Goal: Task Accomplishment & Management: Use online tool/utility

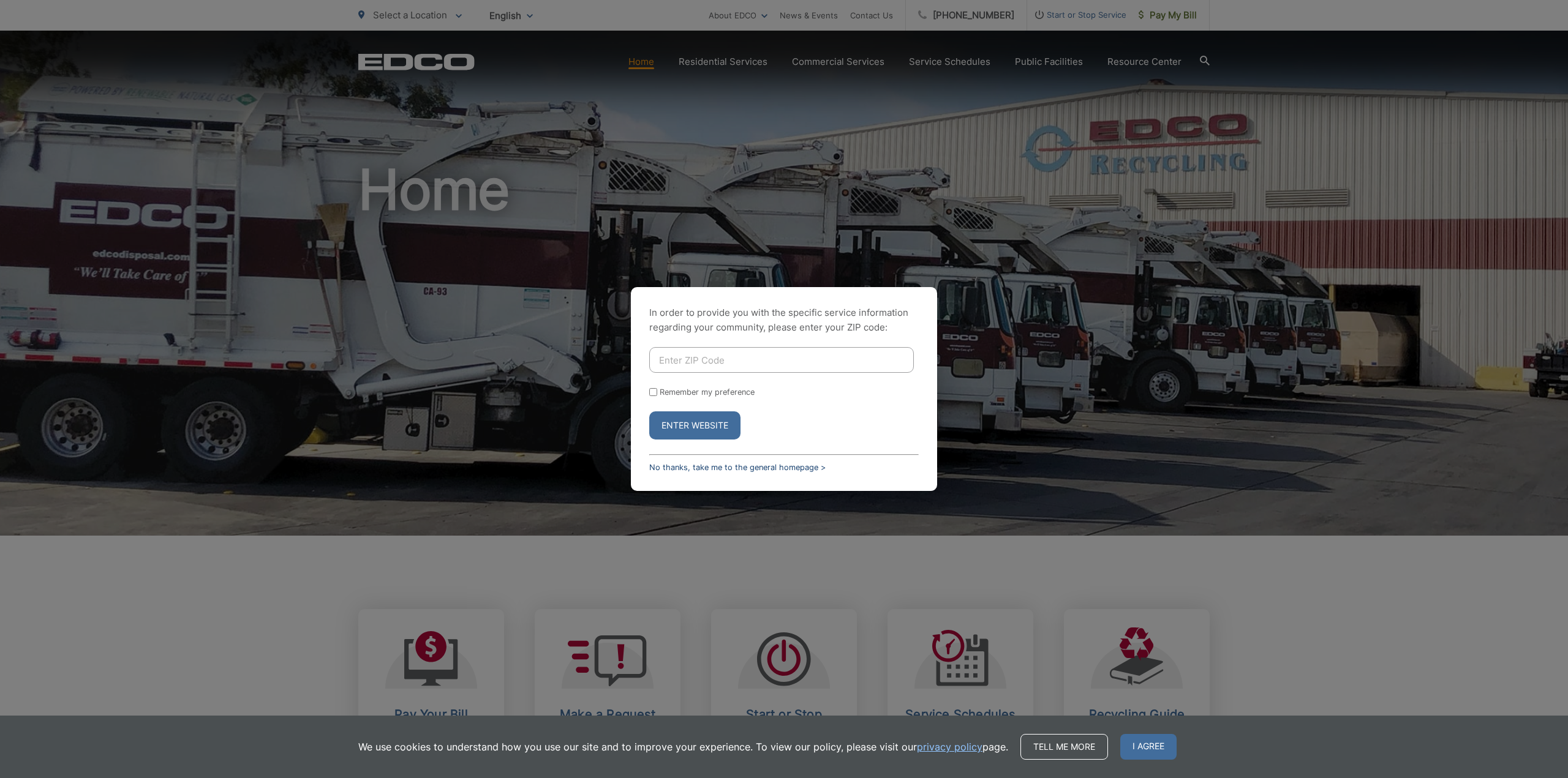
click at [770, 468] on link "No thanks, take me to the general homepage >" at bounding box center [738, 468] width 177 height 10
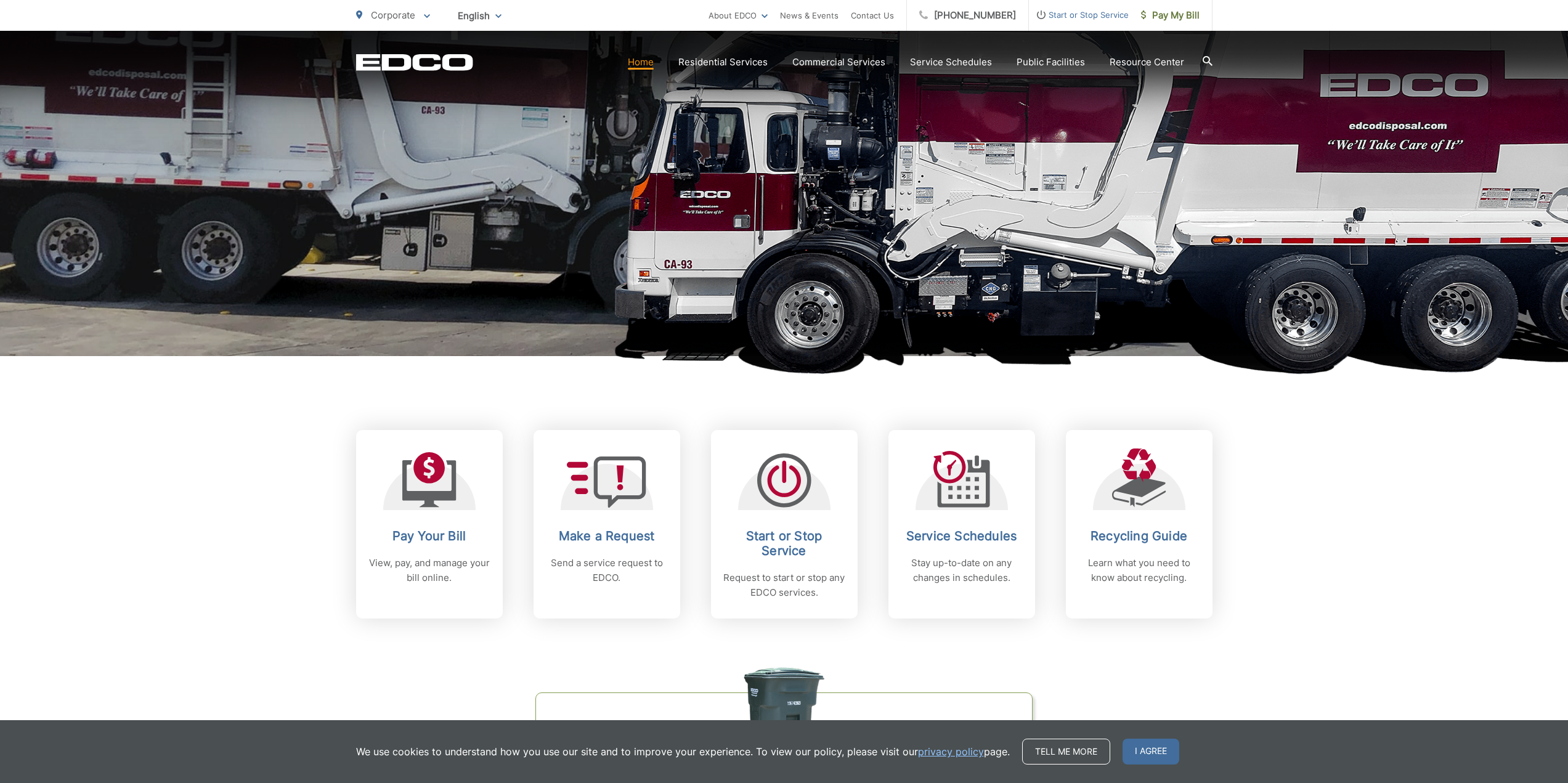
scroll to position [185, 0]
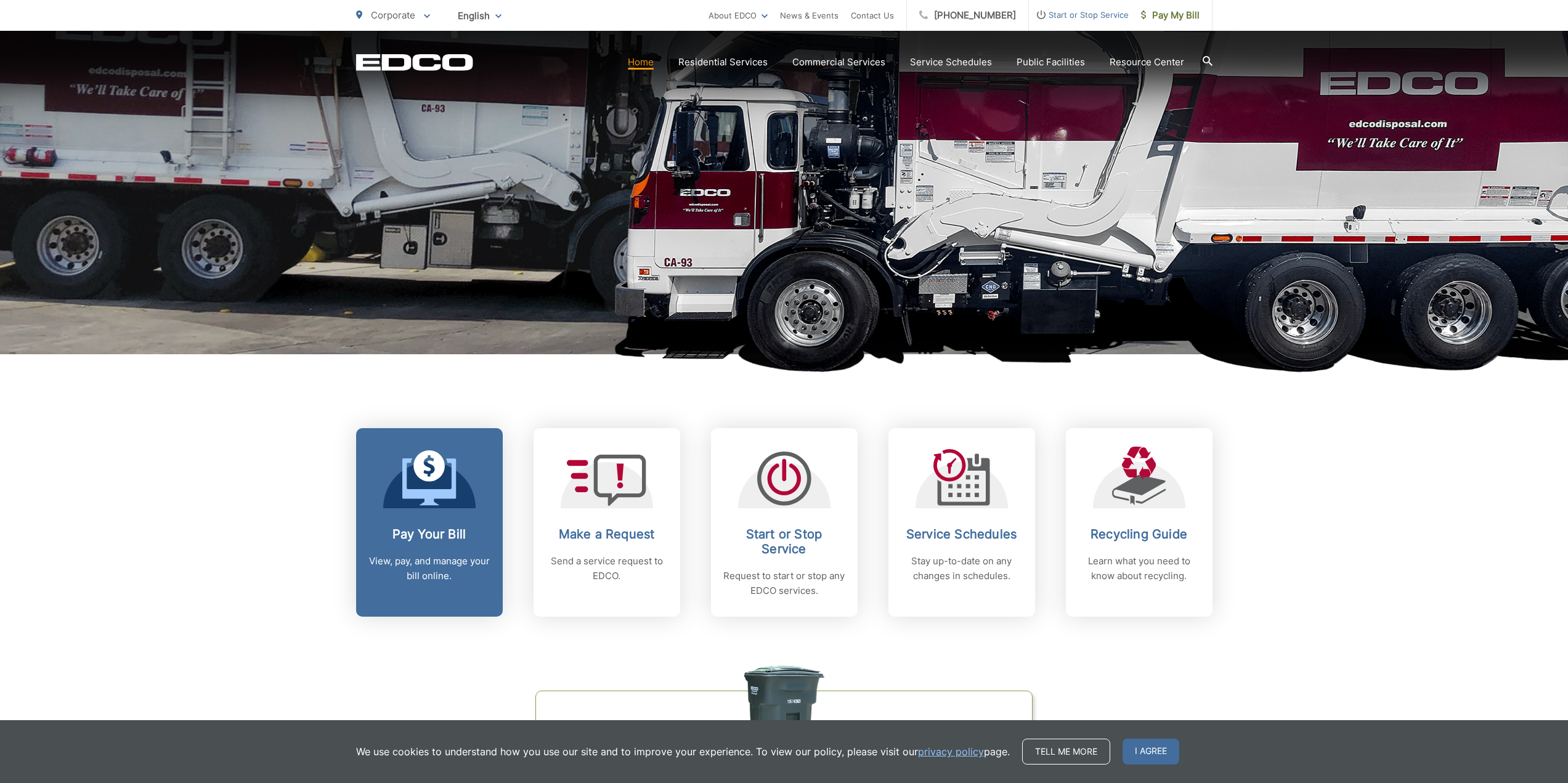
click at [465, 537] on h2 "Pay Your Bill" at bounding box center [429, 534] width 122 height 14
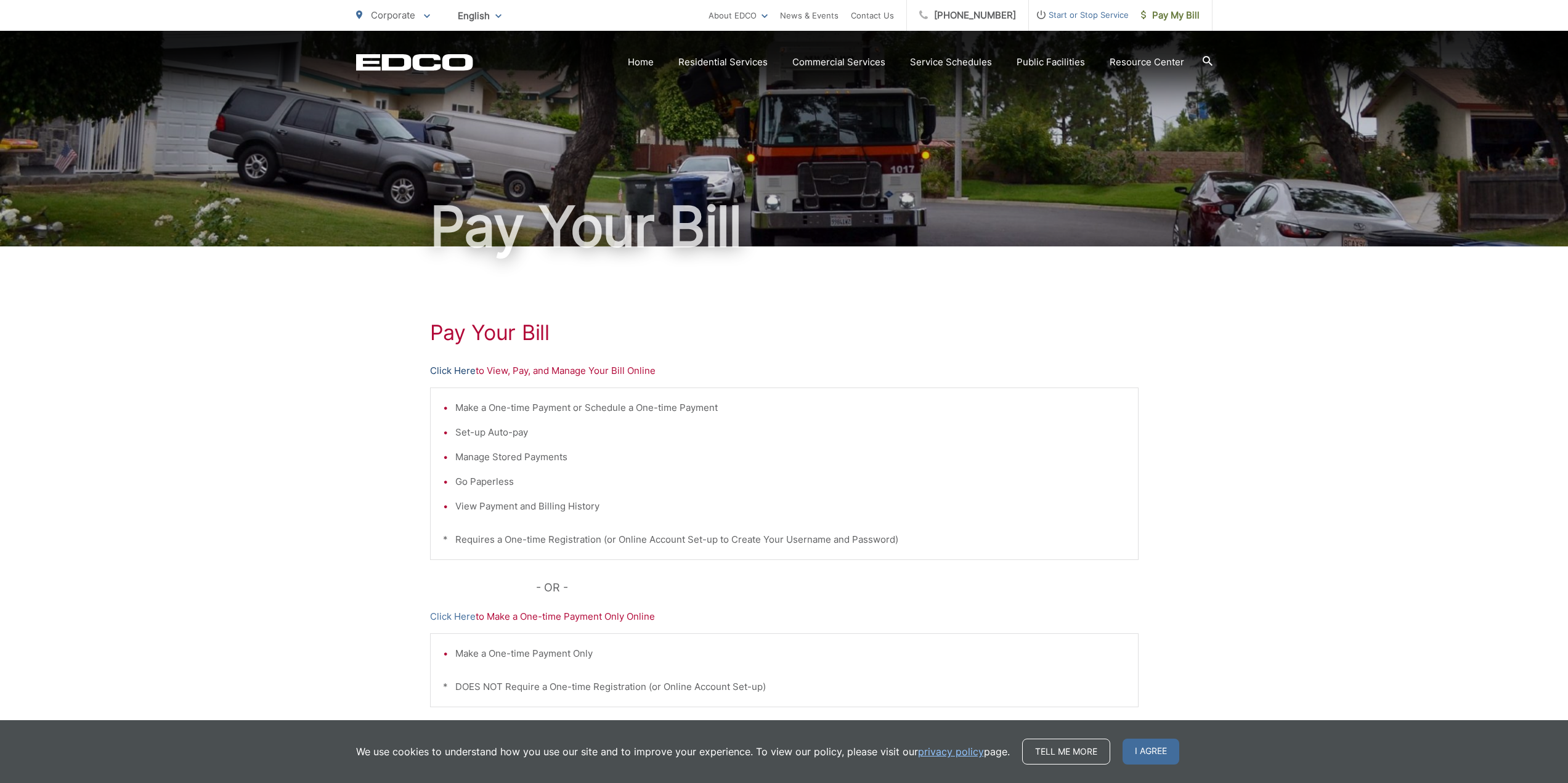
click at [445, 371] on link "Click Here" at bounding box center [452, 370] width 45 height 14
